Goal: Information Seeking & Learning: Learn about a topic

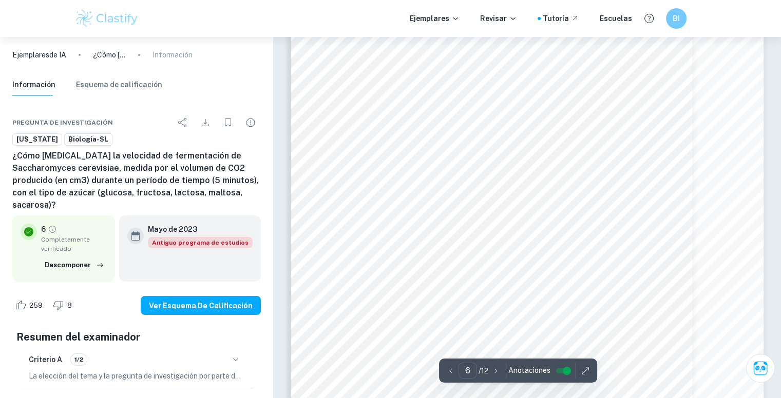
scroll to position [3639, 0]
type input "12"
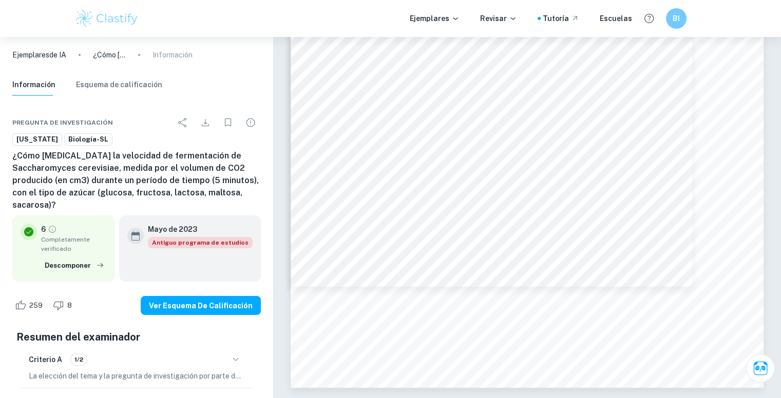
drag, startPoint x: 781, startPoint y: 332, endPoint x: 785, endPoint y: 243, distance: 89.4
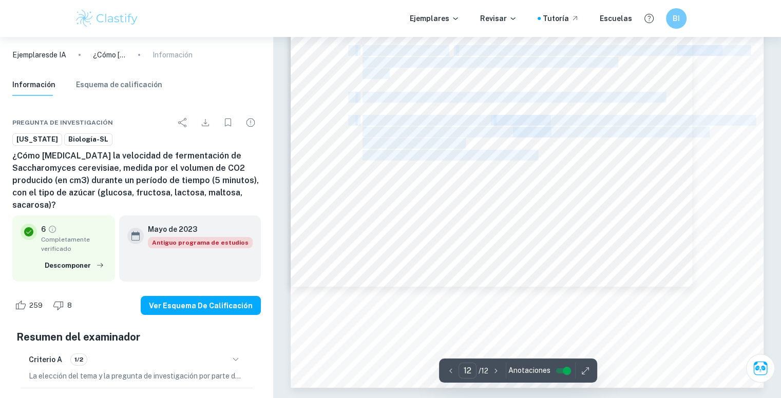
drag, startPoint x: 363, startPoint y: 113, endPoint x: 558, endPoint y: 186, distance: 208.7
click at [406, 186] on div "12 Bibliografía: 1. Biología, D., 2022. Saccharomyces cerevisiae (levadura) | B…" at bounding box center [527, 53] width 473 height 669
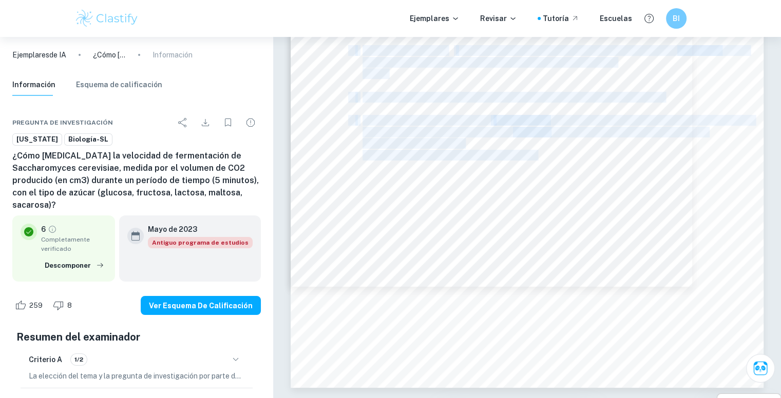
copy body "Biología, D., 2022. Saccharomyces cerevisiae (levadura) | Biología . [en línea]…"
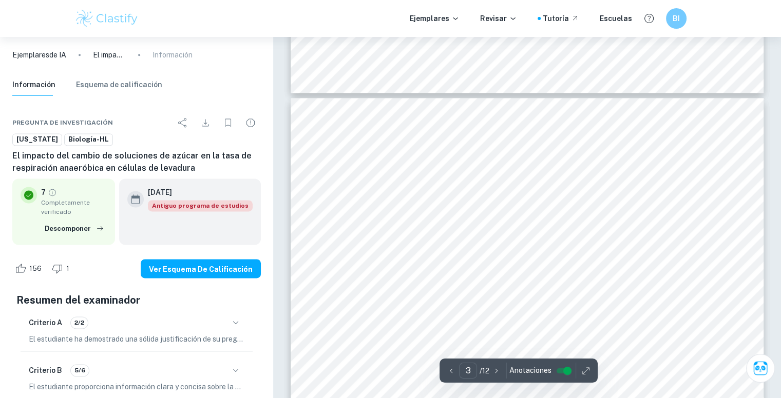
scroll to position [1335, 0]
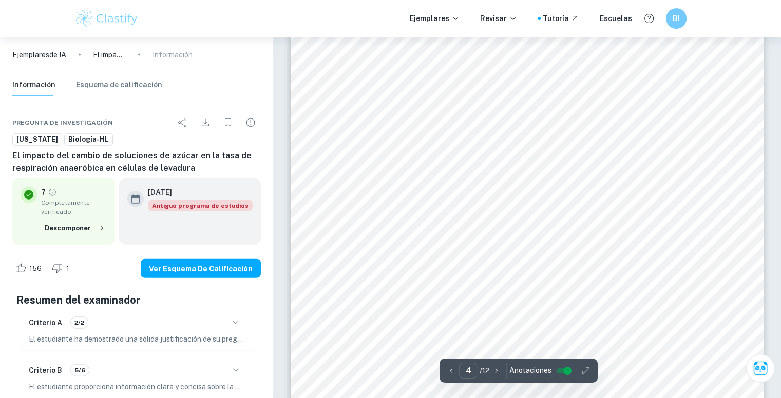
scroll to position [2380, 0]
drag, startPoint x: 474, startPoint y: 64, endPoint x: 550, endPoint y: 117, distance: 92.6
click at [411, 117] on div "4 Otras consideraciones para garantizar una prueba justa - El diámetro del tubo…" at bounding box center [527, 99] width 473 height 669
drag, startPoint x: 482, startPoint y: 89, endPoint x: 492, endPoint y: 91, distance: 10.0
click at [411, 90] on font "metodología a partir de un artículo de CLEAPSS (CLEAPSS, 2012)." at bounding box center [445, 95] width 252 height 10
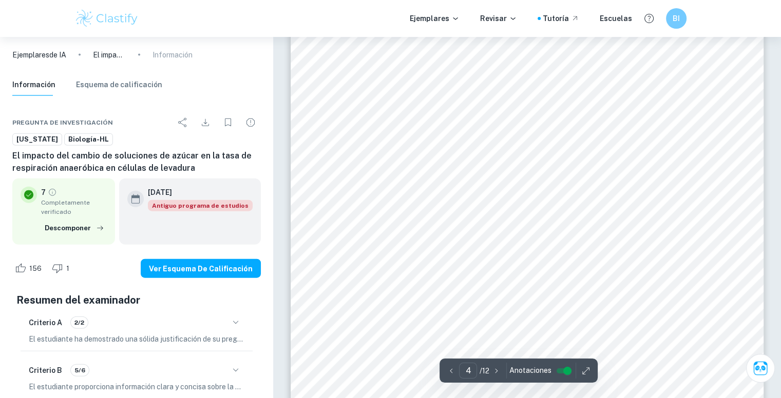
drag, startPoint x: 493, startPoint y: 77, endPoint x: 507, endPoint y: 82, distance: 15.1
click at [411, 91] on div "4 Otras consideraciones para garantizar una prueba justa - El diámetro del tubo…" at bounding box center [527, 99] width 473 height 669
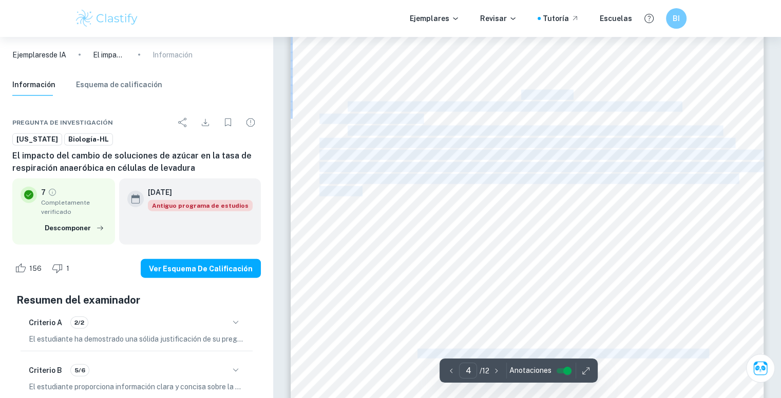
click at [411, 82] on font "Después de investigar metodologías apropiadas que fueran adecuadas para mis lab…" at bounding box center [571, 83] width 446 height 10
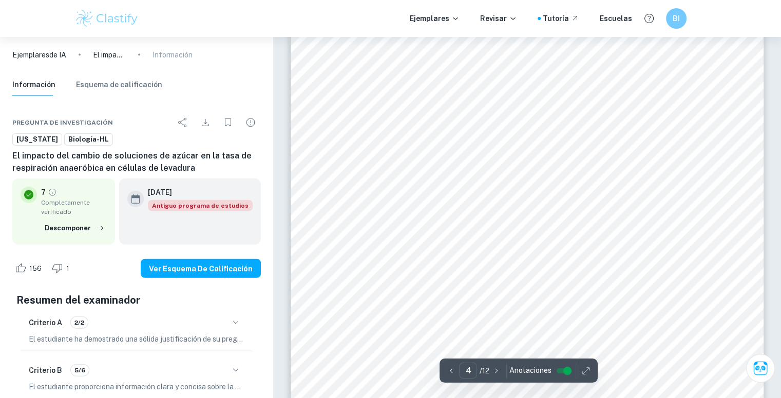
drag, startPoint x: 486, startPoint y: 66, endPoint x: 495, endPoint y: 74, distance: 12.7
click at [411, 74] on div "4 Otras consideraciones para garantizar una prueba justa - El diámetro del tubo…" at bounding box center [527, 99] width 473 height 669
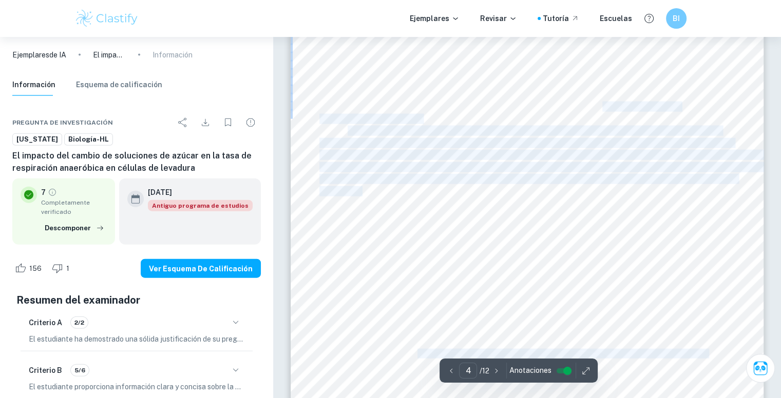
drag, startPoint x: 495, startPoint y: 72, endPoint x: 375, endPoint y: 98, distance: 122.3
click at [411, 103] on div "4 Otras consideraciones para garantizar una prueba justa - El diámetro del tubo…" at bounding box center [527, 99] width 473 height 669
click at [337, 88] on div "4 Otras consideraciones para garantizar una prueba justa - El diámetro del tubo…" at bounding box center [527, 99] width 473 height 669
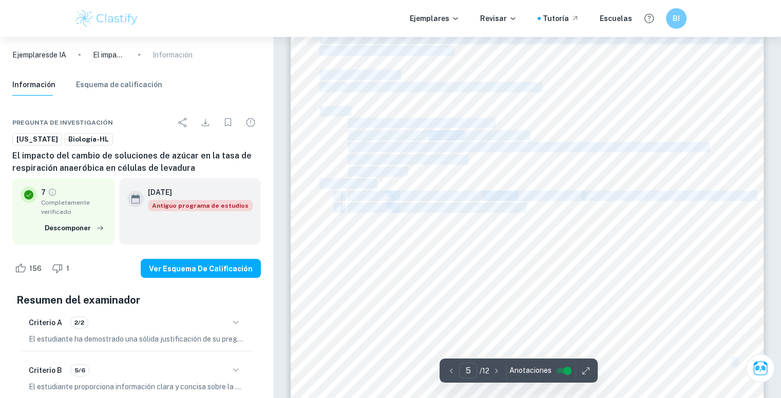
scroll to position [3098, 0]
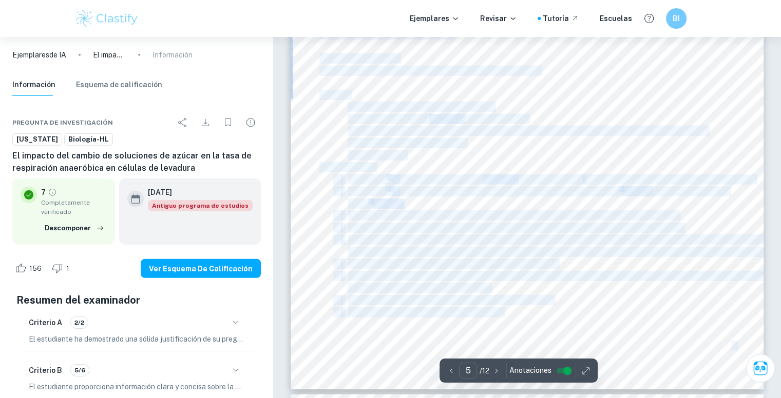
drag, startPoint x: 348, startPoint y: 81, endPoint x: 506, endPoint y: 314, distance: 281.3
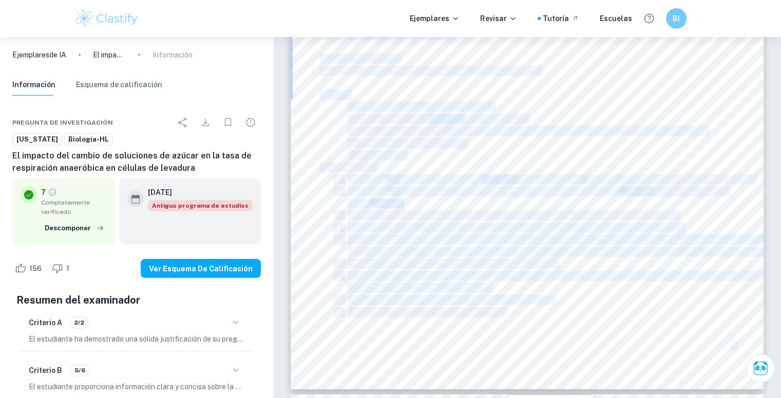
copy div "Loremip do sitametcon adipiscingel seddoeiusm tem incidi utlaboree dolo mag ali…"
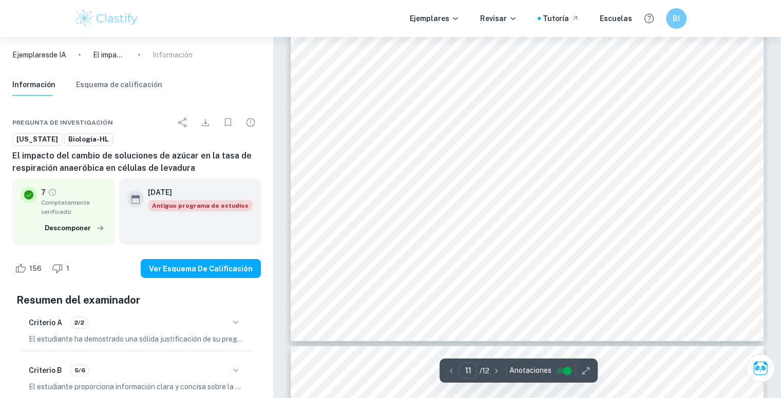
type input "12"
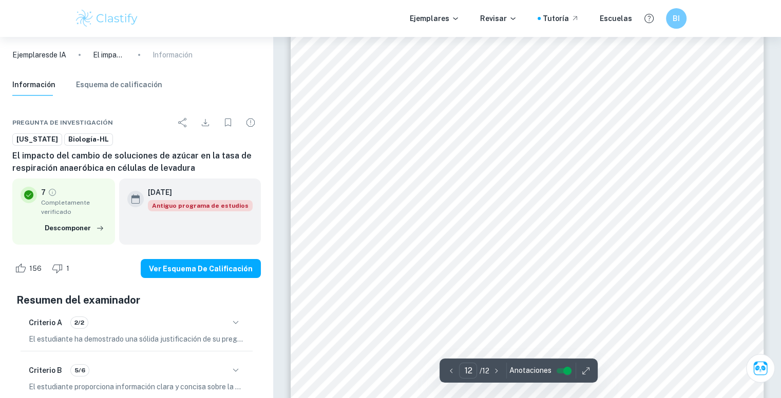
scroll to position [7513, 0]
drag, startPoint x: 365, startPoint y: 84, endPoint x: 624, endPoint y: 82, distance: 258.7
click at [411, 82] on font "Disponible en: [URL][DOMAIN_NAME]" at bounding box center [391, 86] width 144 height 10
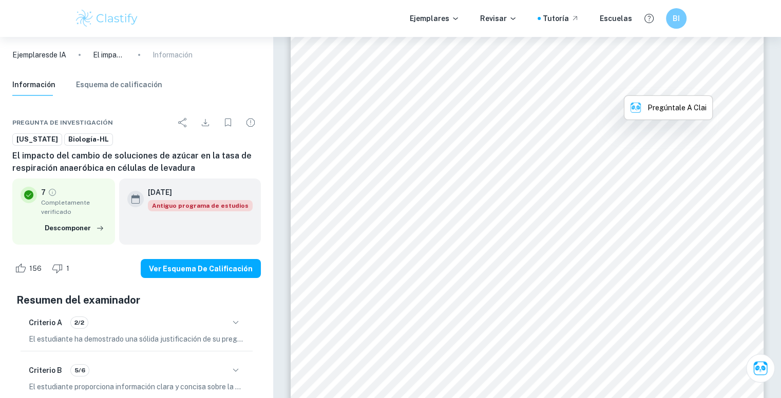
copy font "n: [URL][DOMAIN_NAME]"
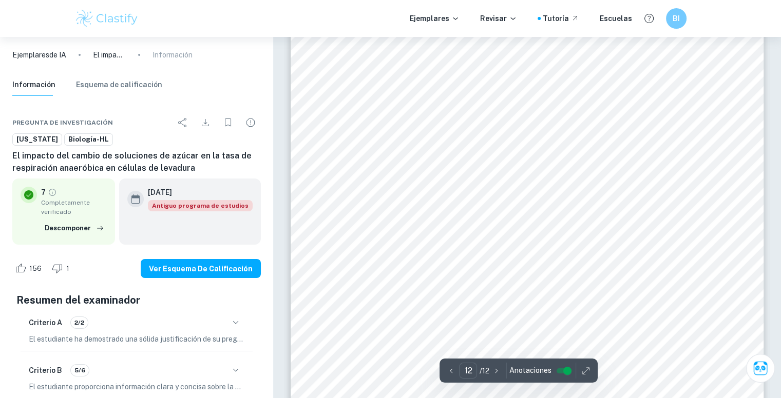
drag, startPoint x: 367, startPoint y: 124, endPoint x: 541, endPoint y: 124, distance: 174.0
click at [411, 124] on font "Disponible en: [URL][DOMAIN_NAME]" at bounding box center [391, 127] width 144 height 10
copy font "n: [URL][DOMAIN_NAME]"
click at [350, 163] on div "12 Bibliografía [PERSON_NAME] y Noble, 2019. Respiración anaeróbica: Fermentaci…" at bounding box center [527, 358] width 473 height 669
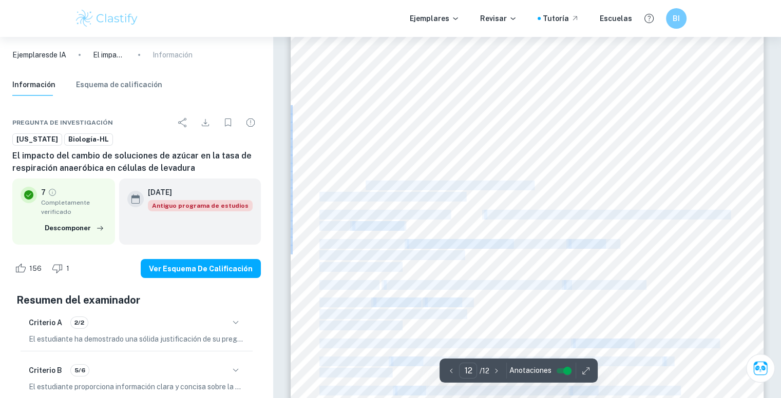
drag, startPoint x: 365, startPoint y: 183, endPoint x: 611, endPoint y: 185, distance: 245.9
click at [411, 185] on div "12 Bibliografía [PERSON_NAME] y Noble, 2019. Respiración anaeróbica: Fermentaci…" at bounding box center [527, 358] width 473 height 669
click at [411, 191] on div "12 Bibliografía [PERSON_NAME] y Noble, 2019. Respiración anaeróbica: Fermentaci…" at bounding box center [527, 358] width 473 height 669
drag, startPoint x: 593, startPoint y: 191, endPoint x: 580, endPoint y: 169, distance: 25.4
click at [411, 189] on div "12 Bibliografía [PERSON_NAME] y Noble, 2019. Respiración anaeróbica: Fermentaci…" at bounding box center [527, 358] width 473 height 669
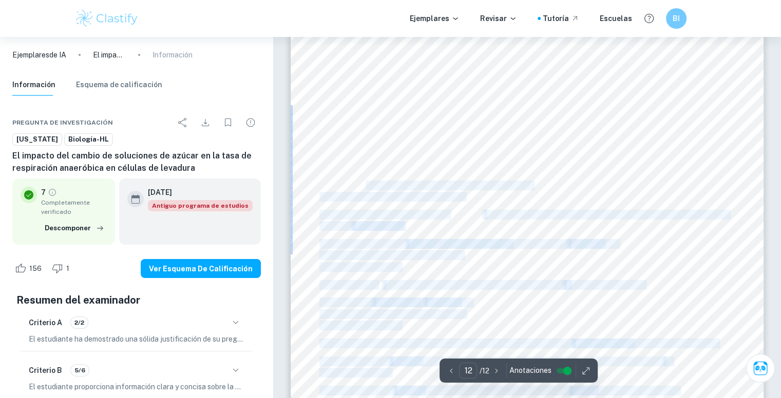
click at [411, 169] on font "Efecto de diferentes isómeros del azúcar en la respiración de la levadura." at bounding box center [564, 174] width 258 height 10
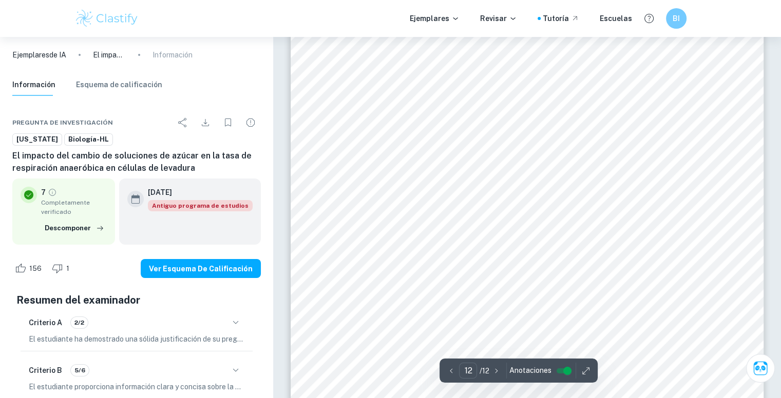
click at [411, 185] on div "12 Bibliografía [PERSON_NAME] y Noble, 2019. Respiración anaeróbica: Fermentaci…" at bounding box center [527, 358] width 473 height 669
click at [411, 185] on font "Disponible en: [URL][DOMAIN_NAME][PERSON_NAME]" at bounding box center [425, 186] width 213 height 10
click at [411, 191] on div "12 Bibliografía [PERSON_NAME] y Noble, 2019. Respiración anaeróbica: Fermentaci…" at bounding box center [527, 358] width 473 height 669
click at [314, 174] on div "12 Bibliografía [PERSON_NAME] y Noble, 2019. Respiración anaeróbica: Fermentaci…" at bounding box center [527, 358] width 473 height 669
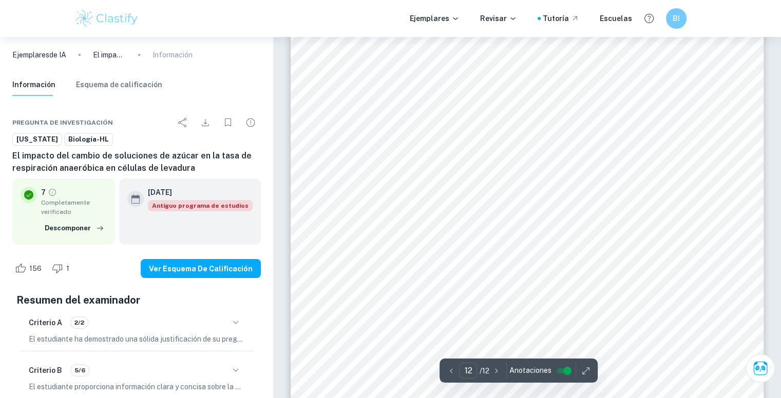
click at [363, 181] on font "Disponible en: [URL][DOMAIN_NAME][PERSON_NAME]" at bounding box center [425, 186] width 213 height 10
drag, startPoint x: 368, startPoint y: 188, endPoint x: 592, endPoint y: 184, distance: 224.9
click at [411, 184] on font "Disponible en: [URL][DOMAIN_NAME][PERSON_NAME]" at bounding box center [425, 186] width 213 height 10
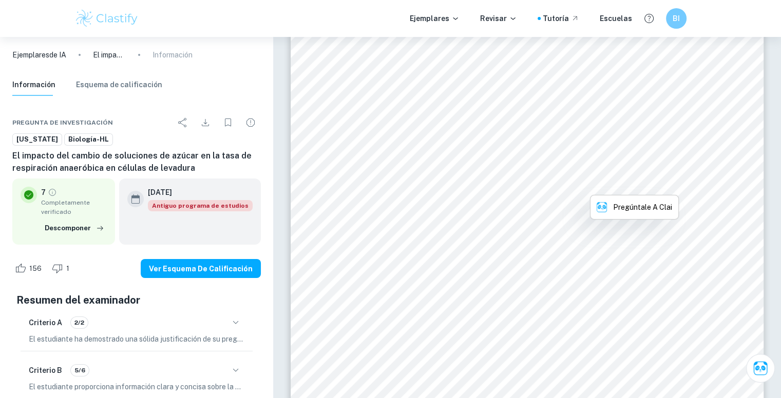
copy font "n: [URL][DOMAIN_NAME][PERSON_NAME][DOMAIN_NAME]"
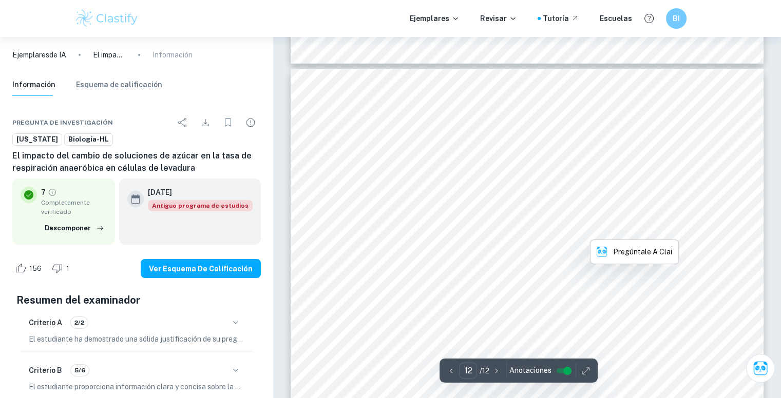
scroll to position [7462, 0]
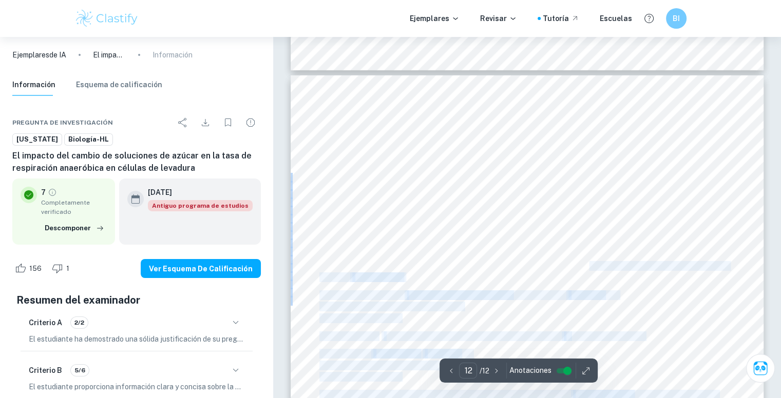
drag, startPoint x: 318, startPoint y: 124, endPoint x: 441, endPoint y: 194, distance: 141.6
drag, startPoint x: 441, startPoint y: 194, endPoint x: 392, endPoint y: 171, distance: 54.7
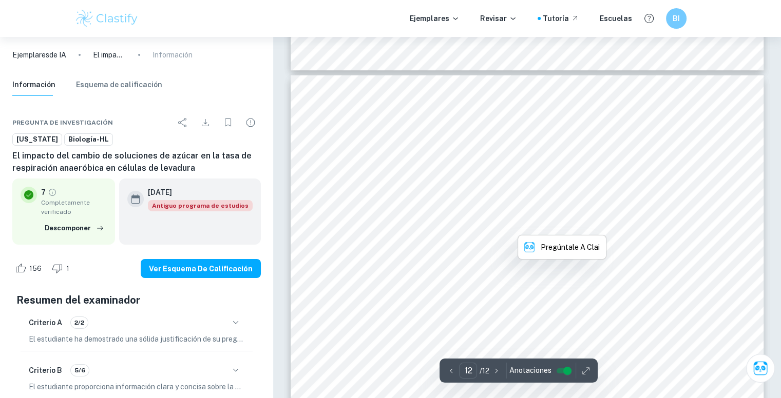
drag, startPoint x: 318, startPoint y: 110, endPoint x: 413, endPoint y: 146, distance: 102.0
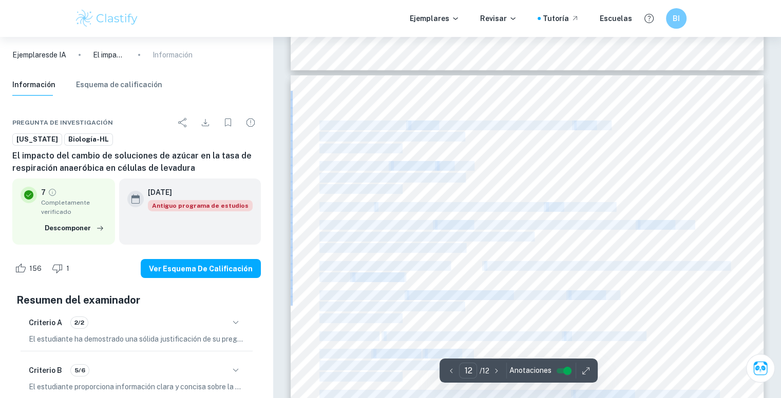
drag, startPoint x: 321, startPoint y: 125, endPoint x: 688, endPoint y: 155, distance: 367.7
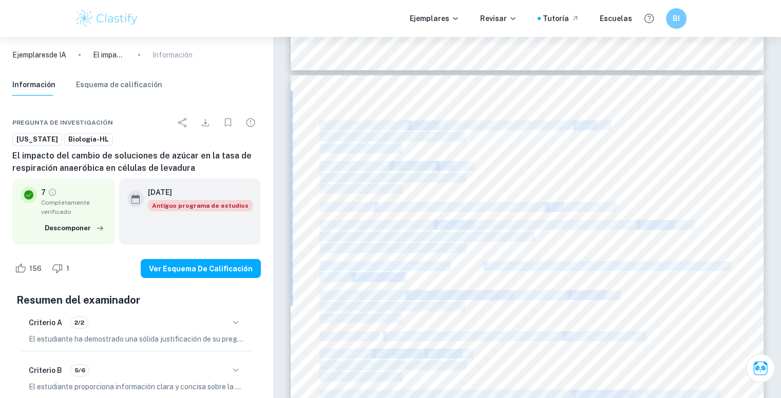
copy body "Loremi d Sitam, 4123. Consectetur adipiscing: Elitseddoeiu temporincid. [Ut lab…"
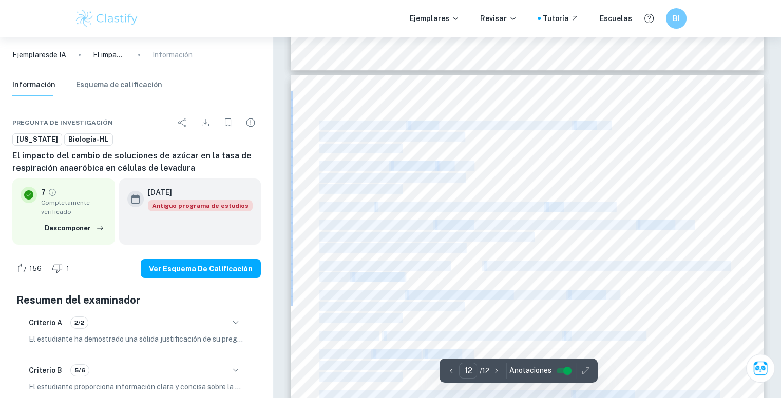
scroll to position [7667, 0]
